Goal: Information Seeking & Learning: Check status

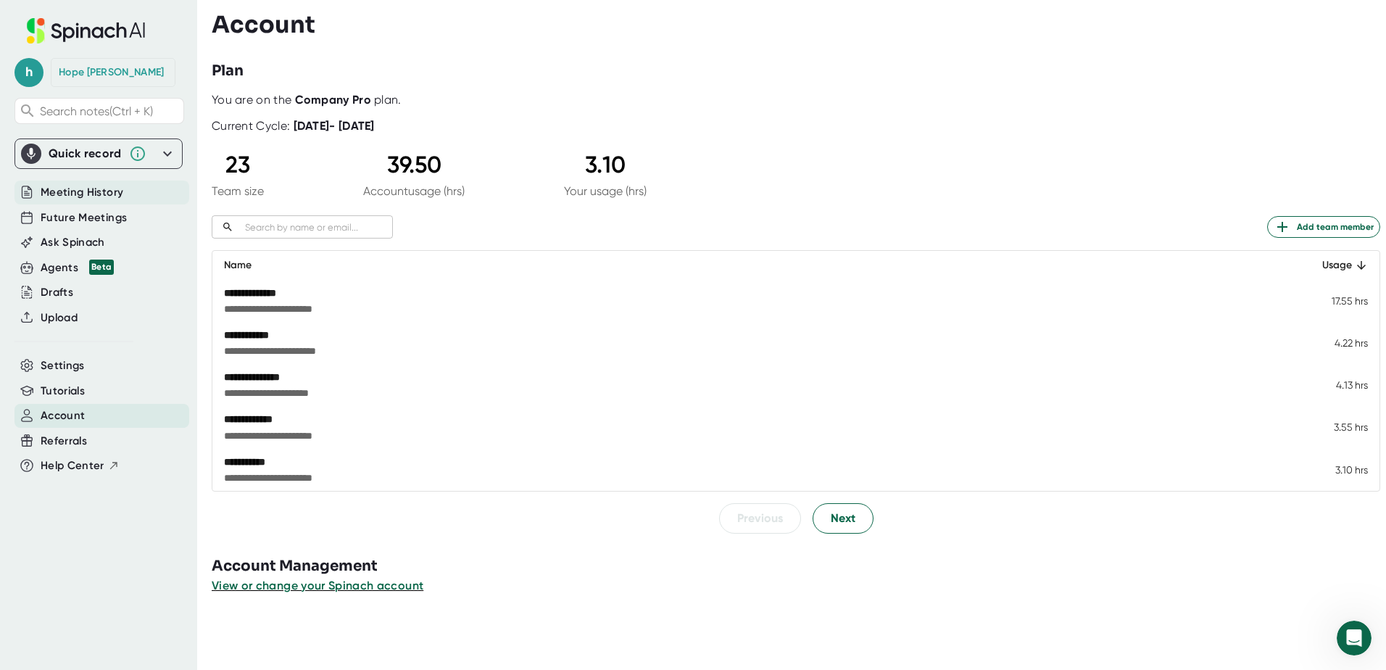
click at [94, 195] on span "Meeting History" at bounding box center [82, 192] width 83 height 17
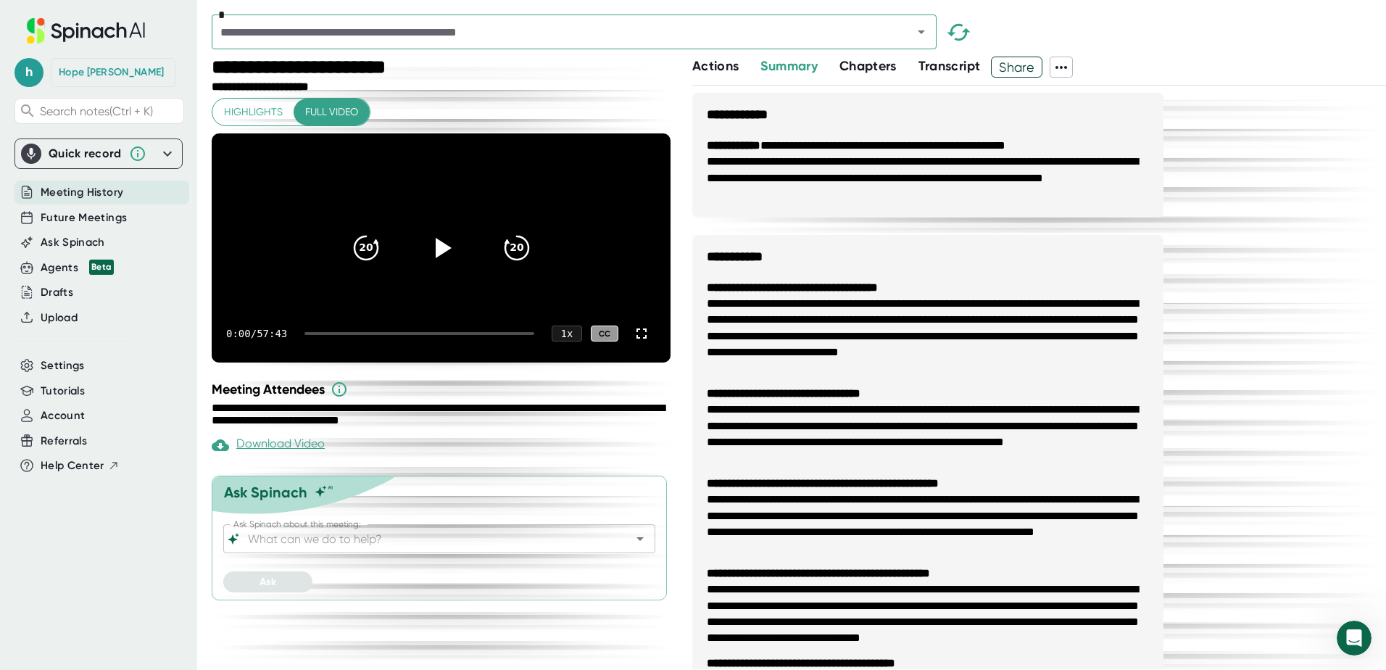
click at [927, 33] on icon "Open" at bounding box center [921, 31] width 17 height 17
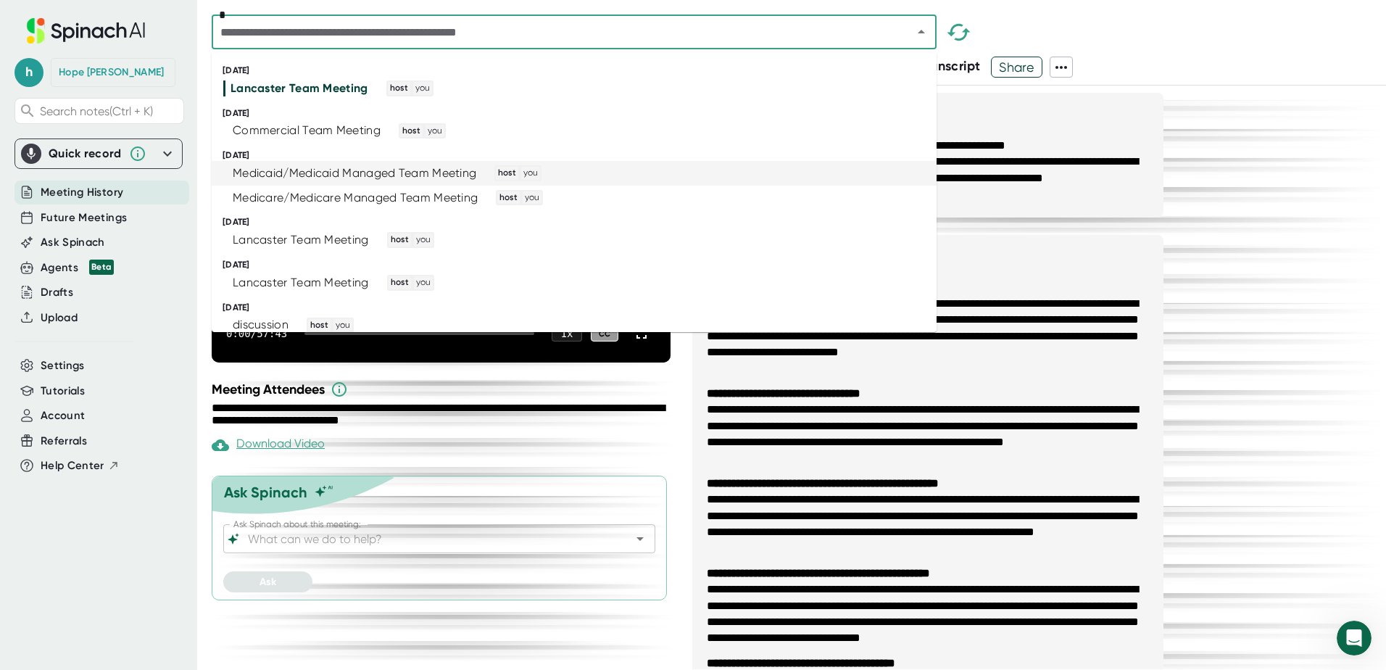
drag, startPoint x: 269, startPoint y: 170, endPoint x: 667, endPoint y: 227, distance: 402.0
click at [667, 227] on div "[DATE]" at bounding box center [580, 222] width 714 height 11
click at [392, 172] on div "Medicaid/Medicaid Managed Team Meeting" at bounding box center [355, 173] width 244 height 14
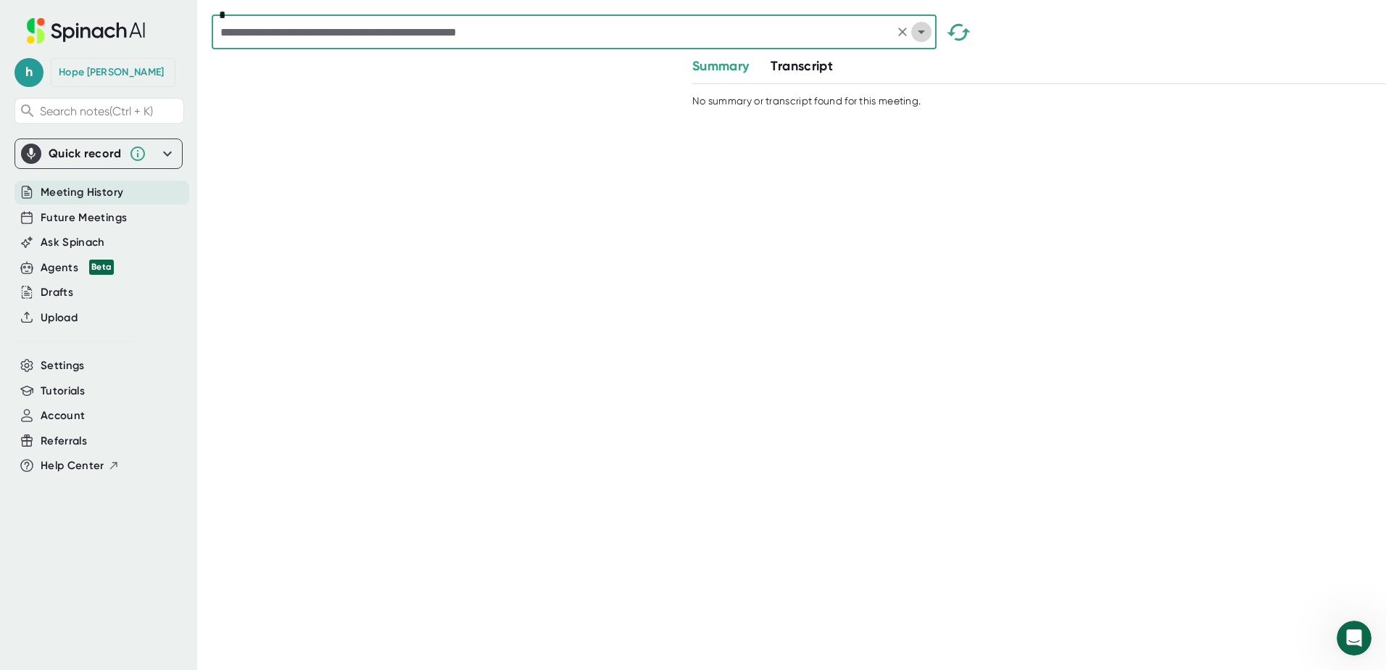
click at [924, 38] on icon "Open" at bounding box center [921, 31] width 17 height 17
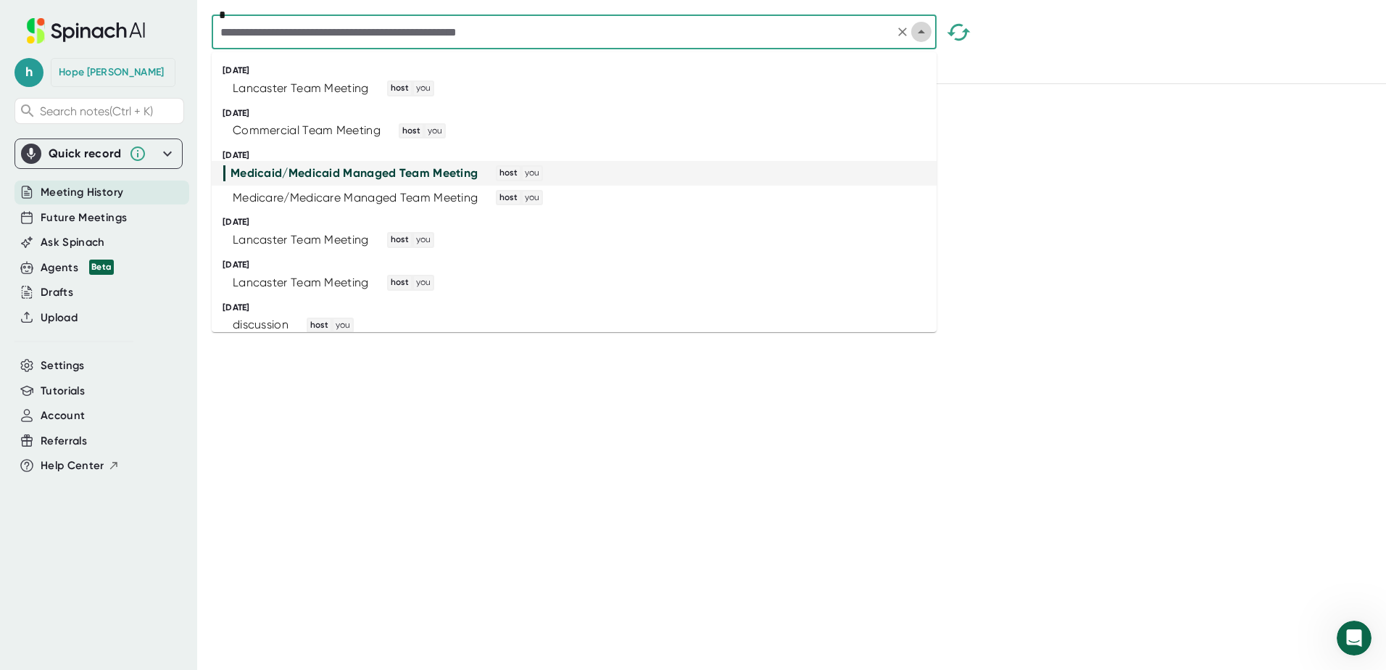
click at [924, 38] on icon "Close" at bounding box center [921, 31] width 17 height 17
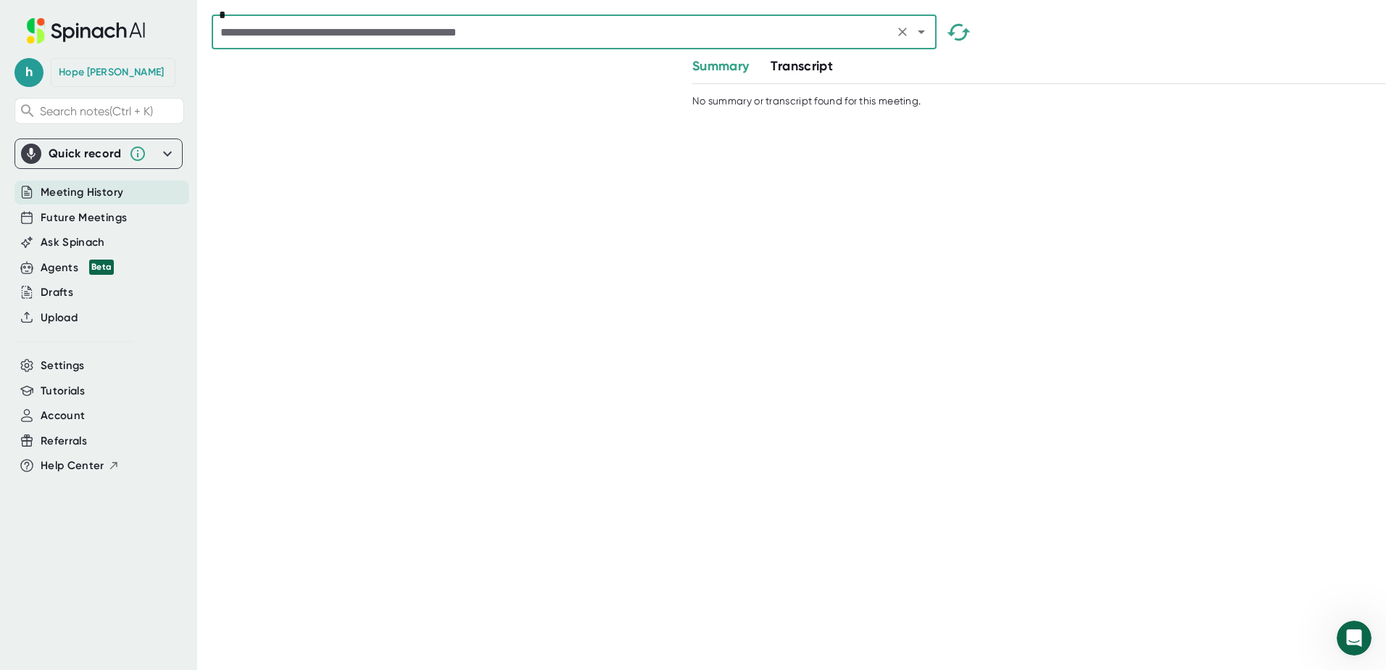
click at [902, 30] on icon "Clear" at bounding box center [902, 32] width 14 height 14
click at [658, 170] on div "* Summary Transcript No summary or transcript found for this meeting." at bounding box center [799, 335] width 1174 height 670
